Goal: Navigation & Orientation: Find specific page/section

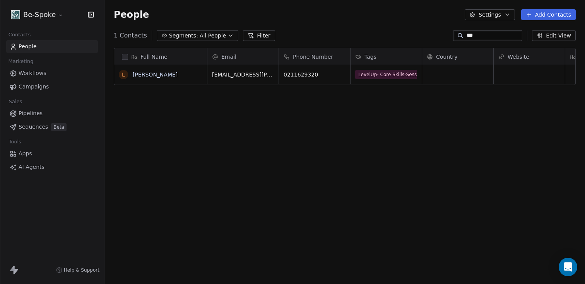
scroll to position [244, 474]
click at [26, 89] on span "Campaigns" at bounding box center [34, 87] width 30 height 8
